Goal: Task Accomplishment & Management: Use online tool/utility

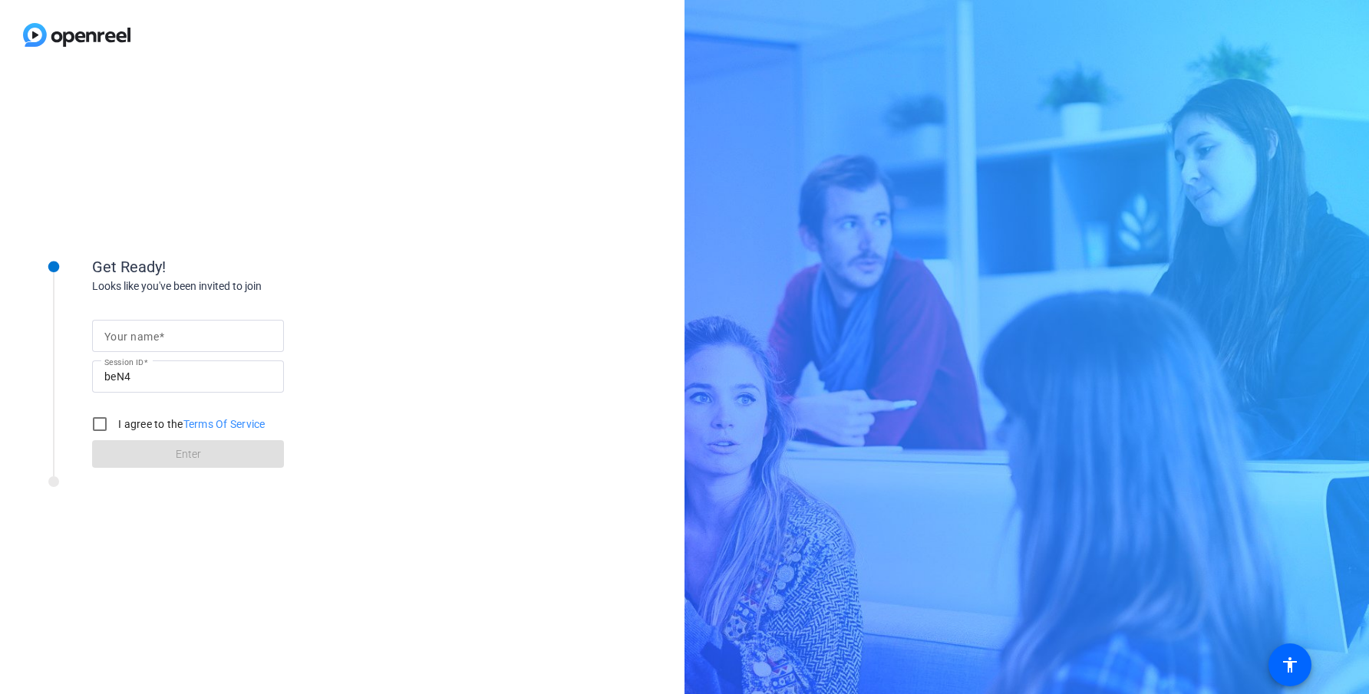
click at [181, 338] on input "Your name" at bounding box center [187, 336] width 167 height 18
type input "ssss"
click at [119, 426] on label "I agree to the Terms Of Service" at bounding box center [190, 424] width 150 height 15
click at [115, 426] on input "I agree to the Terms Of Service" at bounding box center [99, 424] width 31 height 31
checkbox input "true"
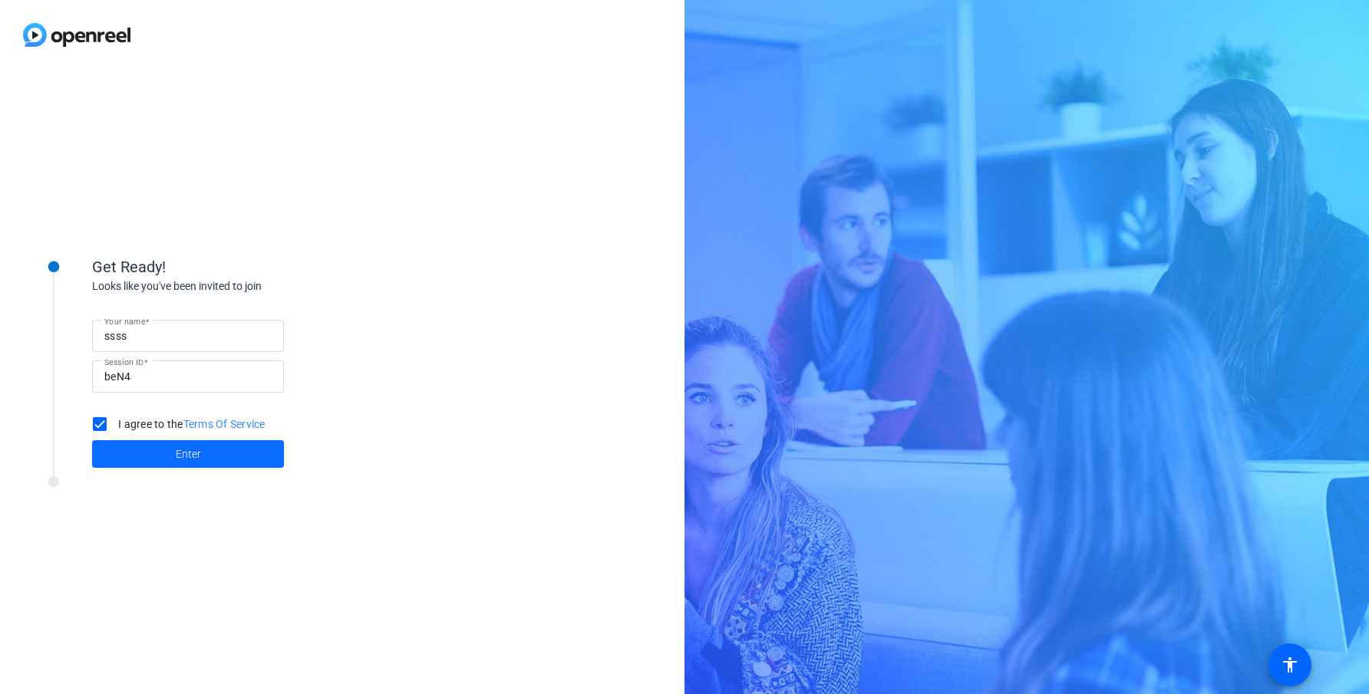
click at [129, 466] on span at bounding box center [188, 454] width 192 height 37
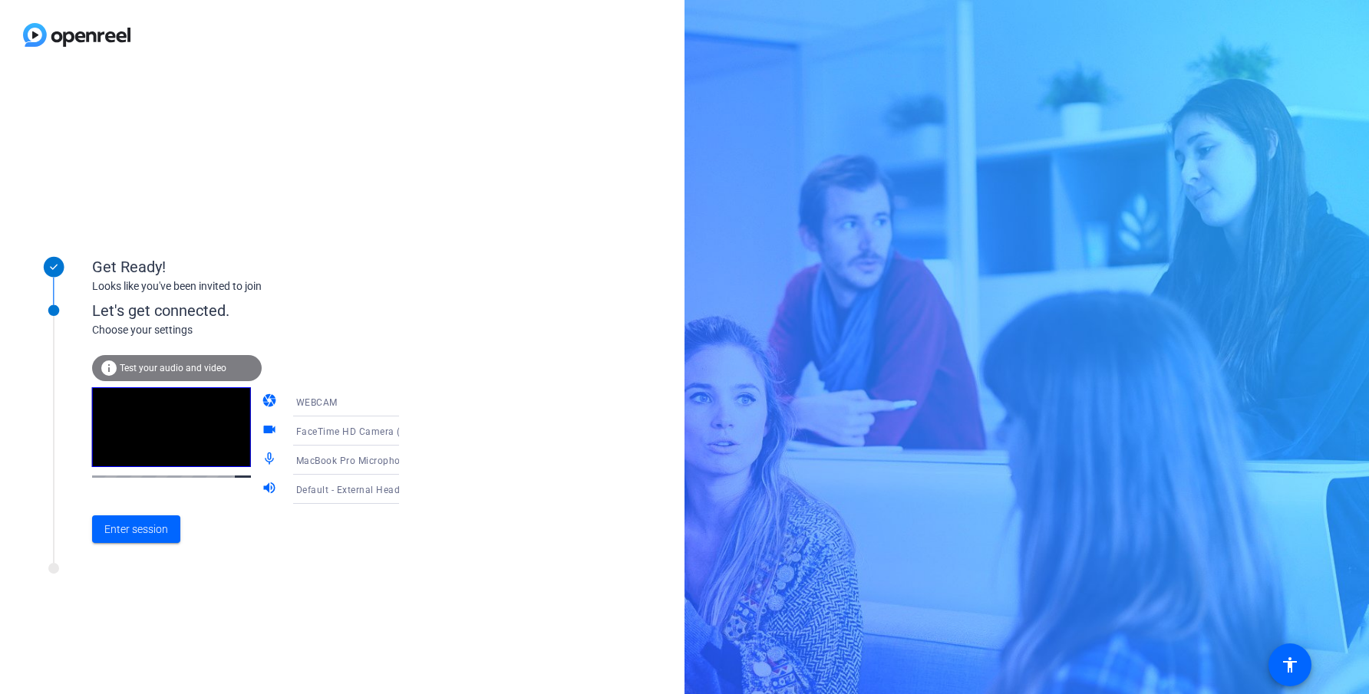
click at [402, 162] on div "Get Ready! Looks like you've been invited to join Let's get connected. Choose y…" at bounding box center [342, 382] width 684 height 624
click at [158, 538] on span at bounding box center [136, 529] width 88 height 37
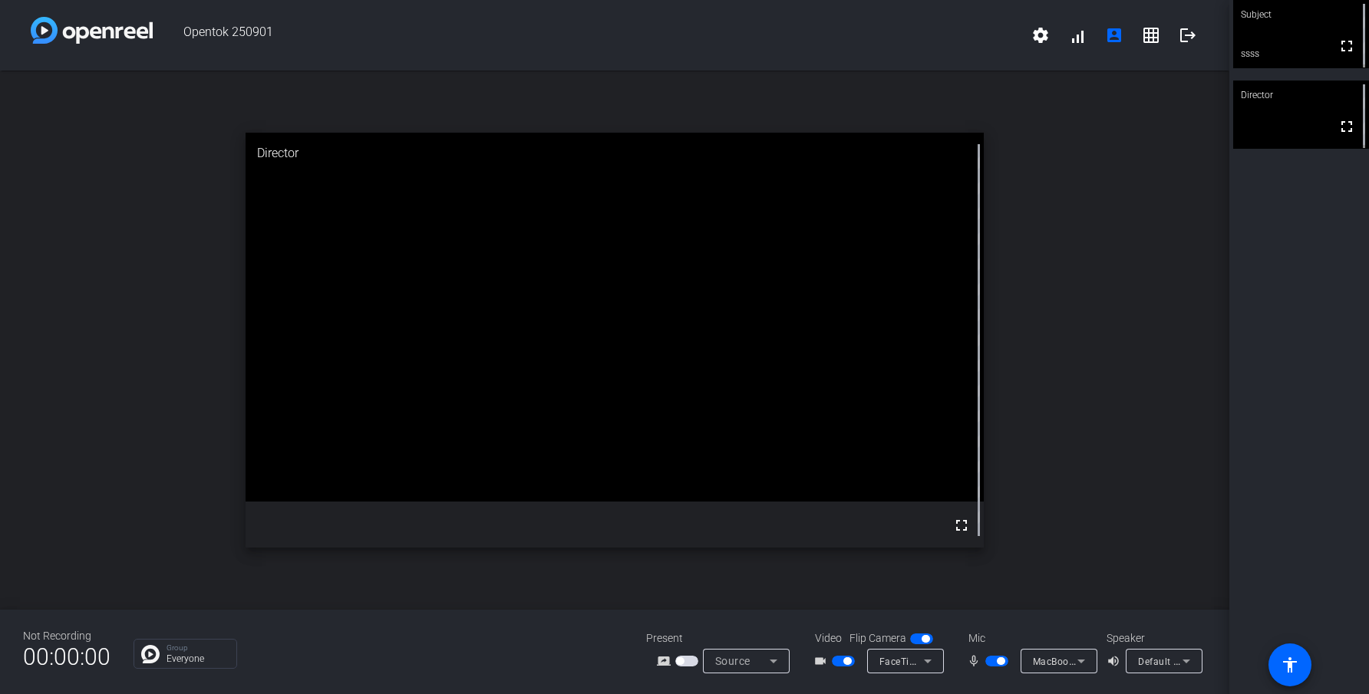
click at [1042, 659] on span "MacBook Pro Microphone (Built-in)" at bounding box center [1111, 661] width 157 height 12
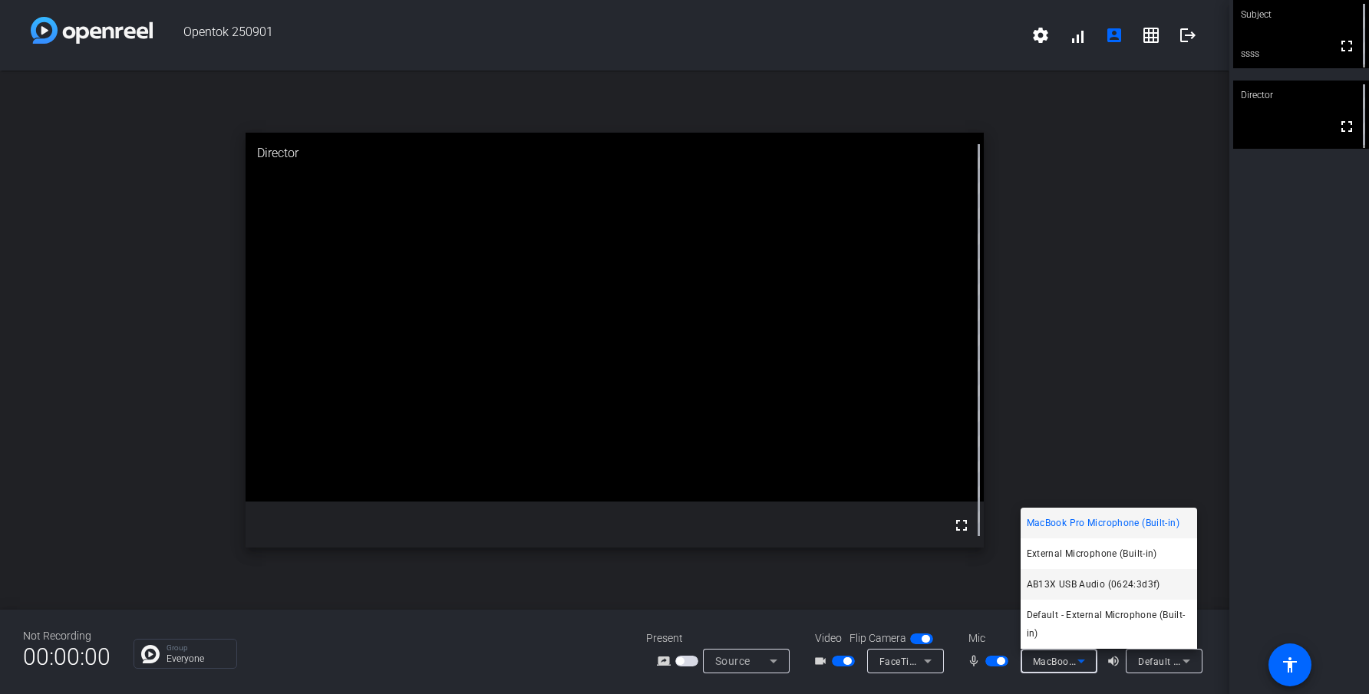
click at [1102, 585] on span "AB13X USB Audio (0624:3d3f)" at bounding box center [1092, 584] width 133 height 18
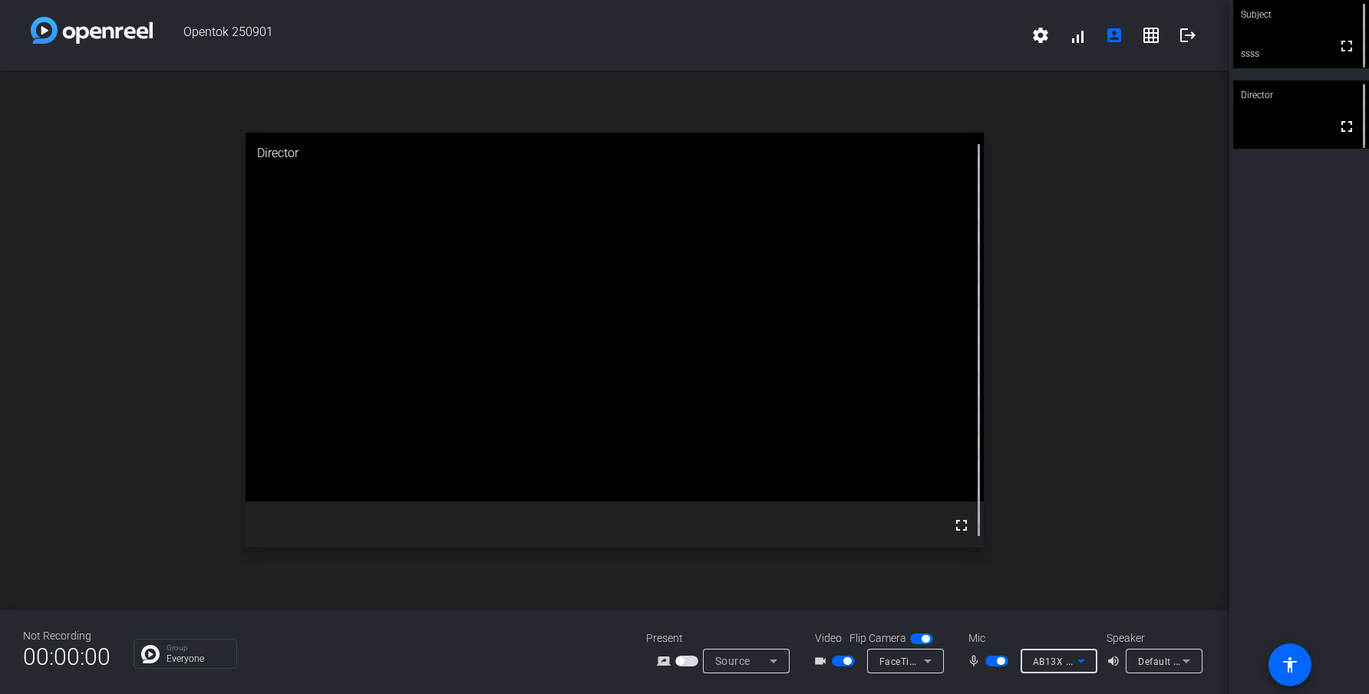
click at [1097, 507] on div "open_in_new Director fullscreen" at bounding box center [614, 340] width 1229 height 539
